Goal: Find specific page/section: Find specific page/section

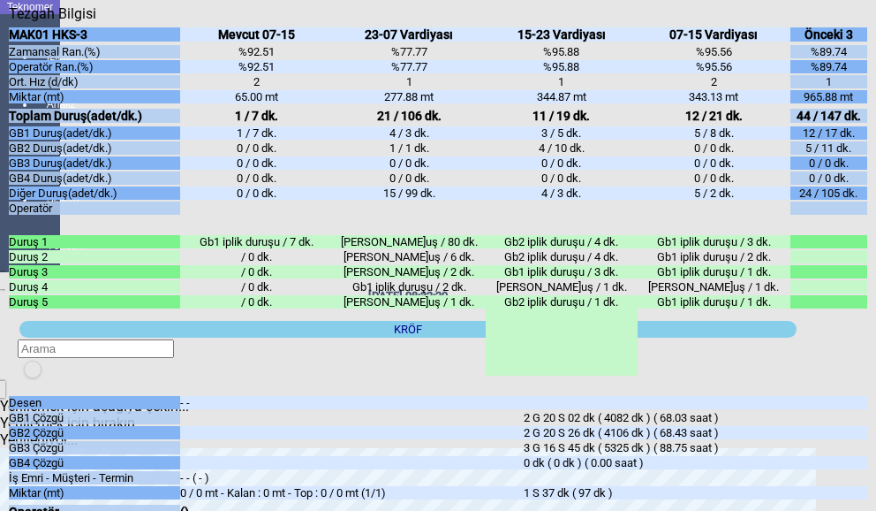
click at [9, 22] on icon "Kapat" at bounding box center [9, 22] width 0 height 0
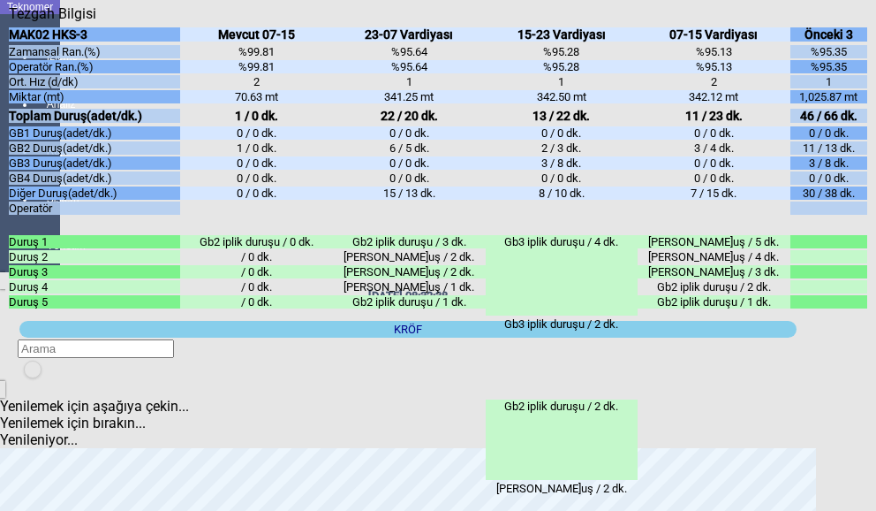
click at [9, 22] on icon "Kapat" at bounding box center [9, 22] width 0 height 0
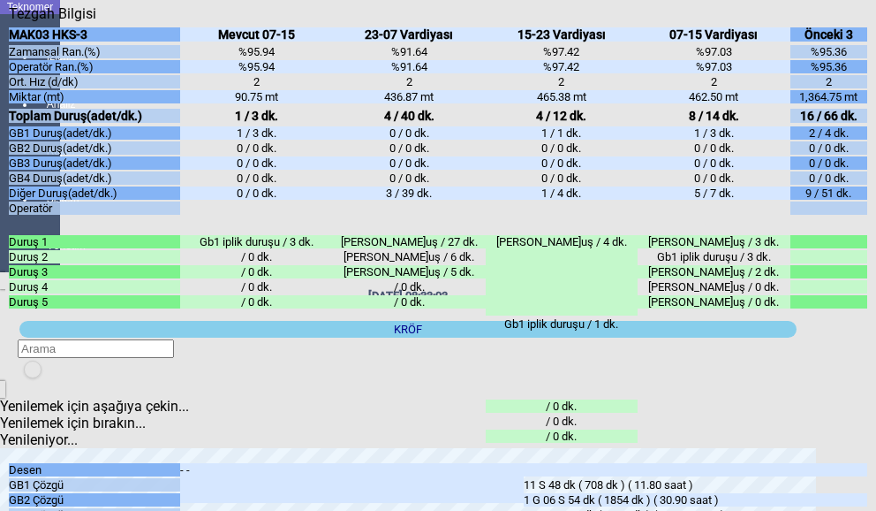
click at [9, 22] on icon "Kapat" at bounding box center [9, 22] width 0 height 0
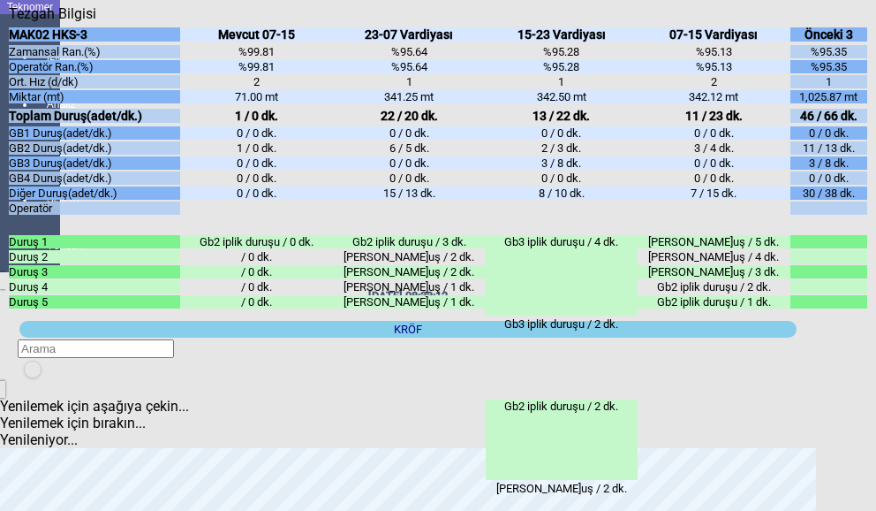
click at [9, 22] on icon "Kapat" at bounding box center [9, 22] width 0 height 0
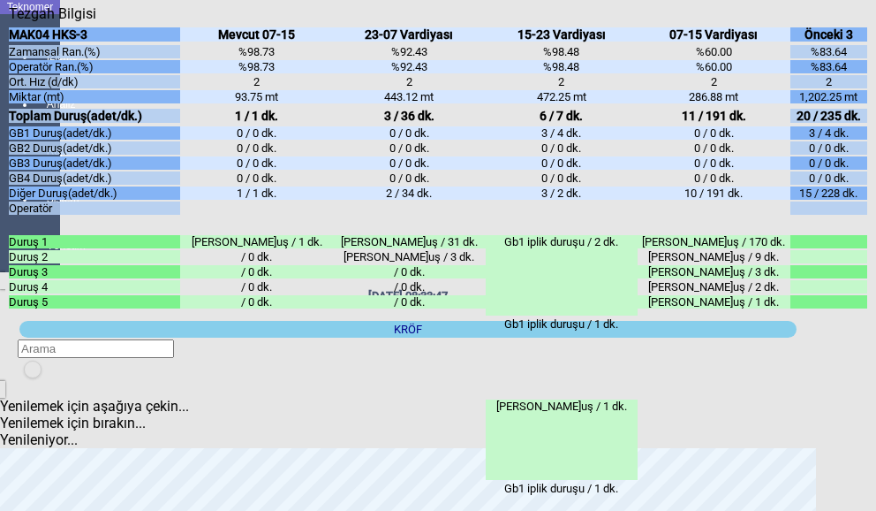
click at [9, 22] on icon "Kapat" at bounding box center [9, 22] width 0 height 0
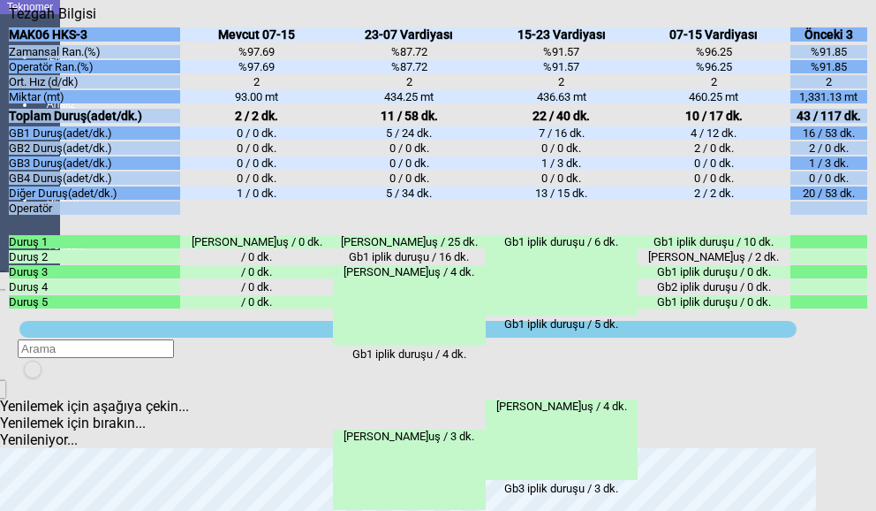
click at [9, 22] on icon "Kapat" at bounding box center [9, 22] width 0 height 0
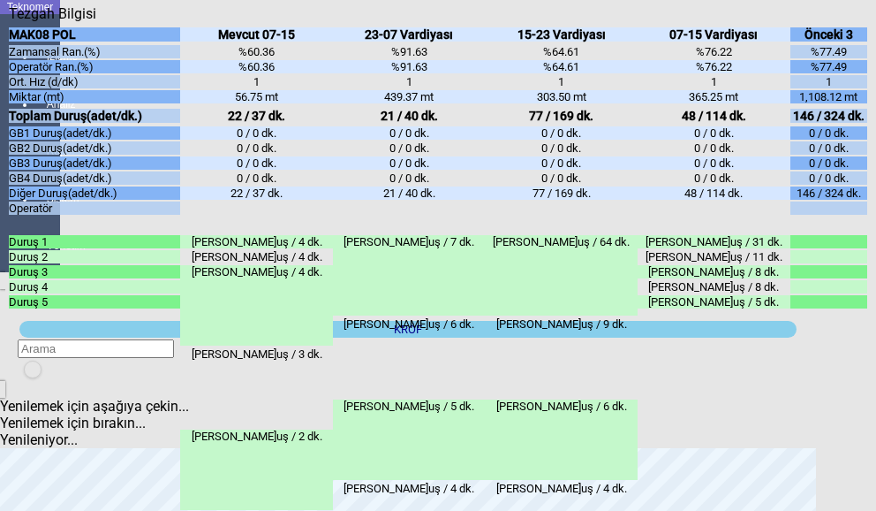
click at [9, 22] on icon "Kapat" at bounding box center [9, 22] width 0 height 0
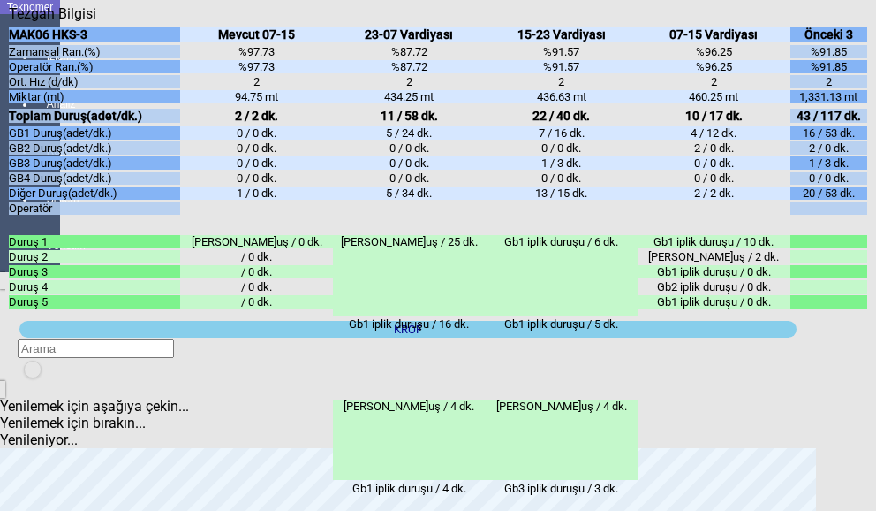
click at [9, 22] on icon "Kapat" at bounding box center [9, 22] width 0 height 0
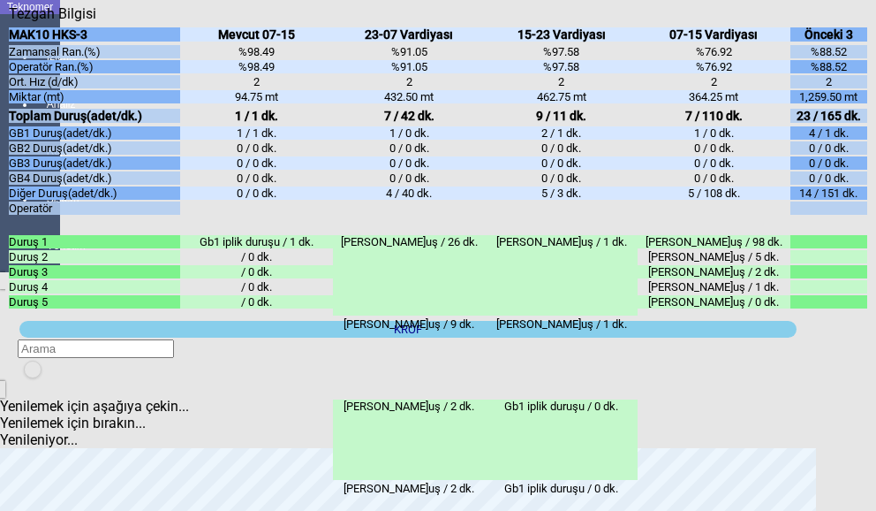
click at [9, 22] on icon "Kapat" at bounding box center [9, 22] width 0 height 0
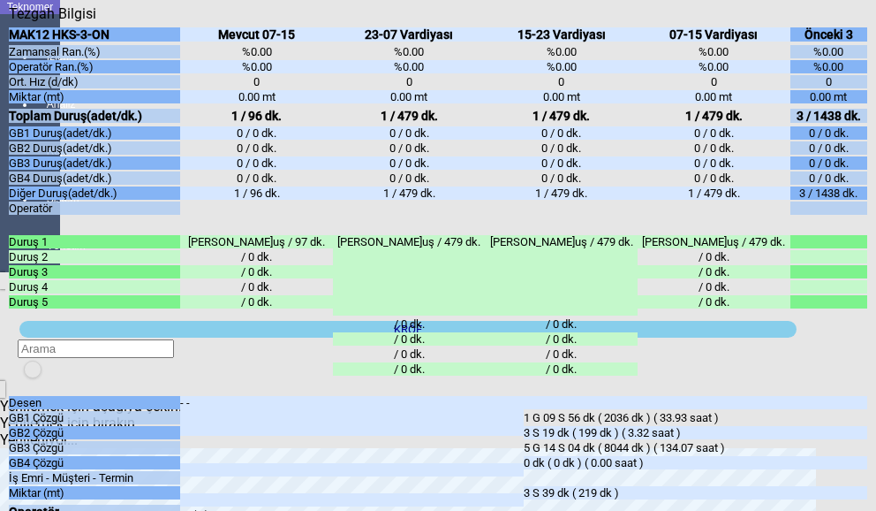
click at [859, 22] on div "Kapat" at bounding box center [438, 22] width 859 height 0
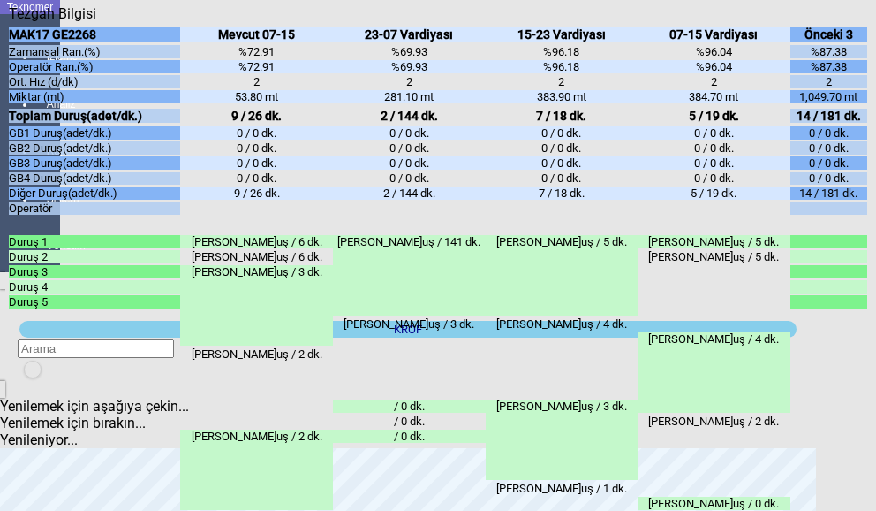
click at [9, 22] on icon "Kapat" at bounding box center [9, 22] width 0 height 0
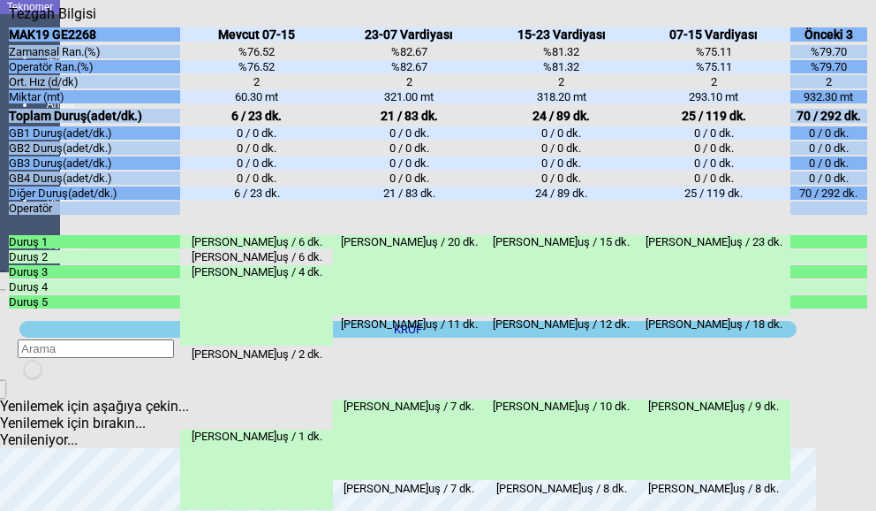
click at [9, 22] on icon "Kapat" at bounding box center [9, 22] width 0 height 0
